Goal: Transaction & Acquisition: Purchase product/service

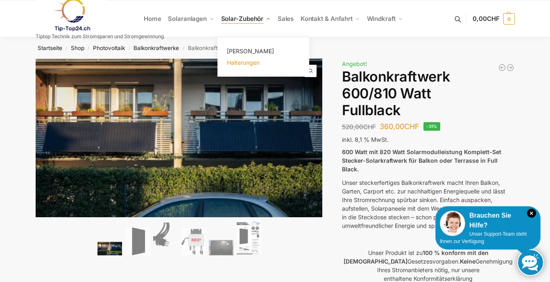
click at [250, 63] on span "Halterungen" at bounding box center [243, 62] width 33 height 7
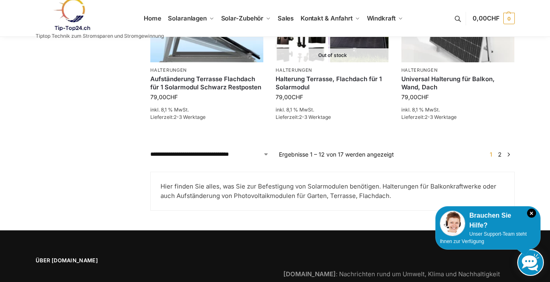
scroll to position [803, 0]
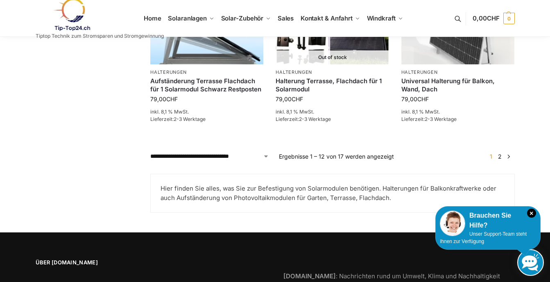
click at [500, 157] on link "2" at bounding box center [500, 156] width 8 height 7
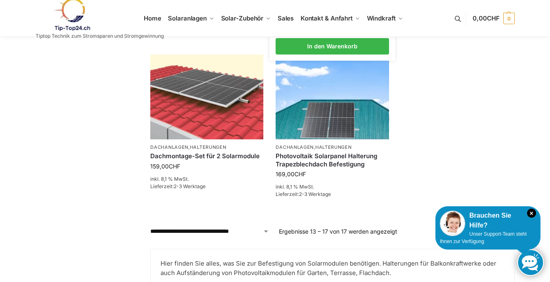
scroll to position [407, 0]
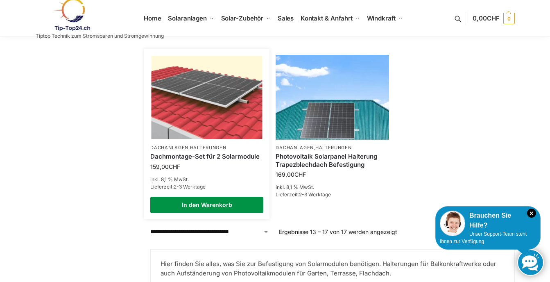
click at [207, 204] on link "In den Warenkorb" at bounding box center [206, 205] width 113 height 16
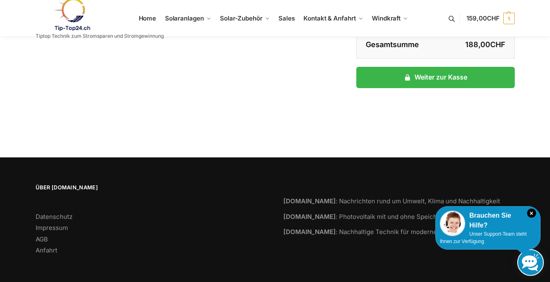
scroll to position [193, 0]
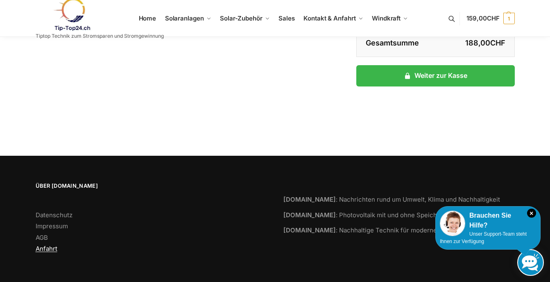
click at [51, 247] on link "Anfahrt" at bounding box center [47, 249] width 22 height 8
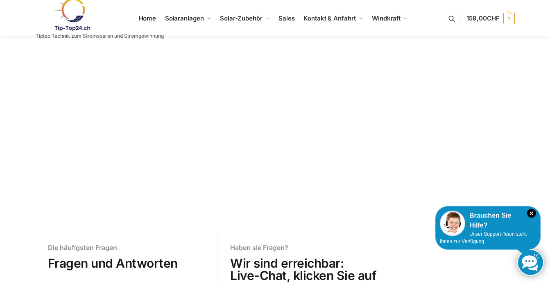
scroll to position [63, 0]
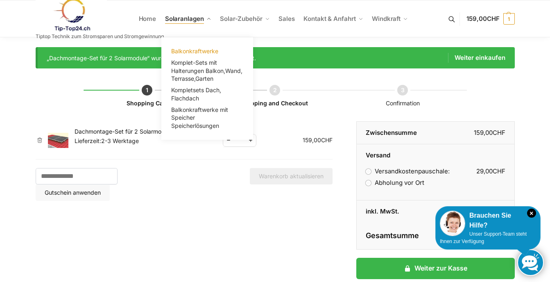
click at [197, 52] on span "Balkonkraftwerke" at bounding box center [194, 51] width 47 height 7
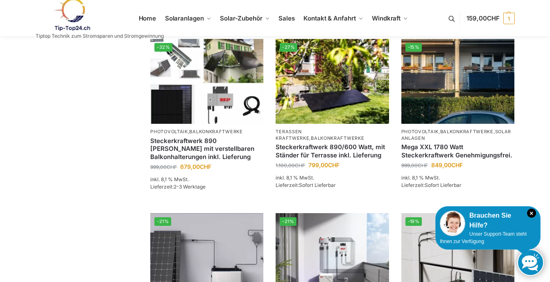
scroll to position [519, 0]
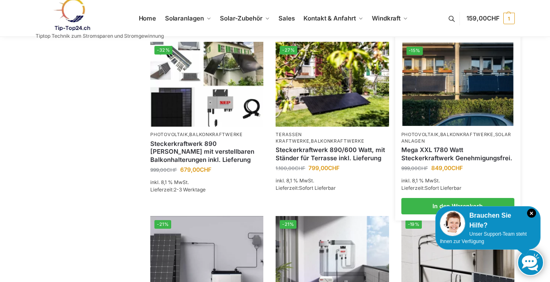
click at [440, 94] on img at bounding box center [457, 84] width 111 height 83
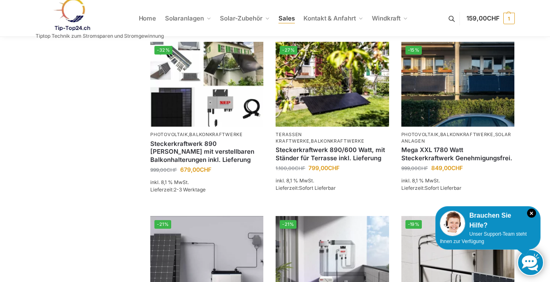
click at [284, 20] on span "Sales" at bounding box center [287, 18] width 16 height 8
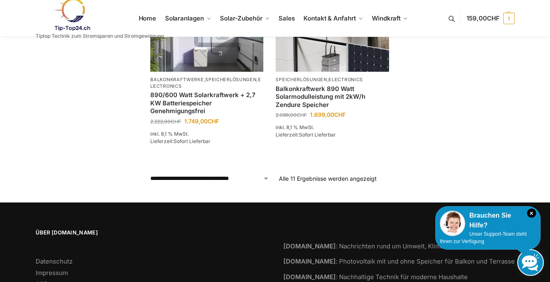
scroll to position [757, 0]
